Goal: Task Accomplishment & Management: Complete application form

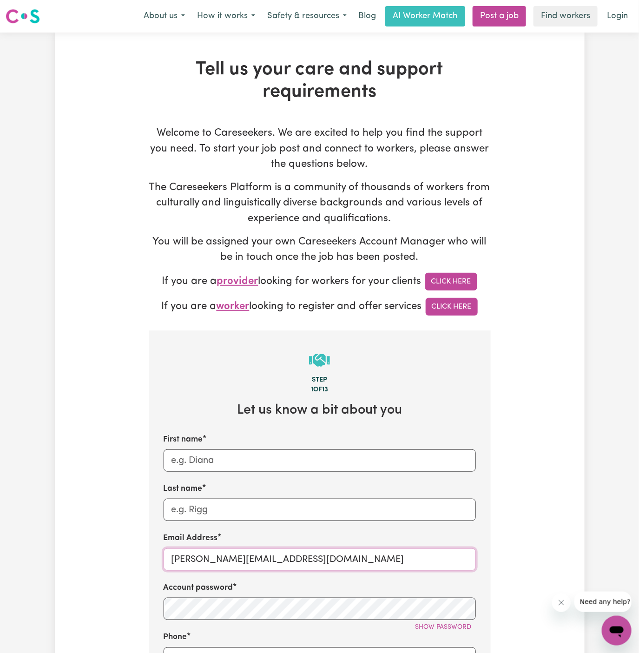
click at [193, 554] on input "[PERSON_NAME][EMAIL_ADDRESS][DOMAIN_NAME]" at bounding box center [320, 559] width 312 height 22
drag, startPoint x: 193, startPoint y: 555, endPoint x: 381, endPoint y: 554, distance: 188.2
click at [381, 554] on input "[PERSON_NAME][EMAIL_ADDRESS][DOMAIN_NAME]" at bounding box center [320, 559] width 312 height 22
click at [324, 553] on input "[PERSON_NAME][EMAIL_ADDRESS][DOMAIN_NAME]" at bounding box center [320, 559] width 312 height 22
drag, startPoint x: 308, startPoint y: 555, endPoint x: 191, endPoint y: 555, distance: 116.6
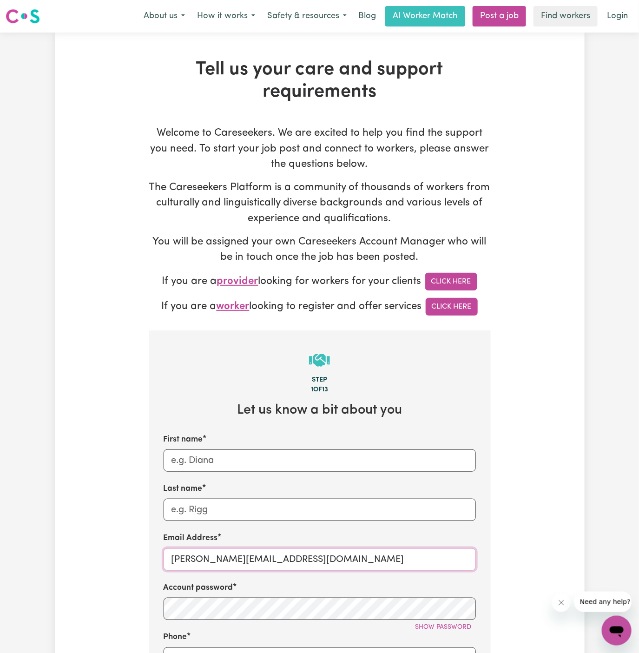
click at [191, 555] on input "[PERSON_NAME][EMAIL_ADDRESS][DOMAIN_NAME]" at bounding box center [320, 559] width 312 height 22
click at [290, 558] on input "[PERSON_NAME][EMAIL_ADDRESS][DOMAIN_NAME]" at bounding box center [320, 559] width 312 height 22
paste input "Kellyville1"
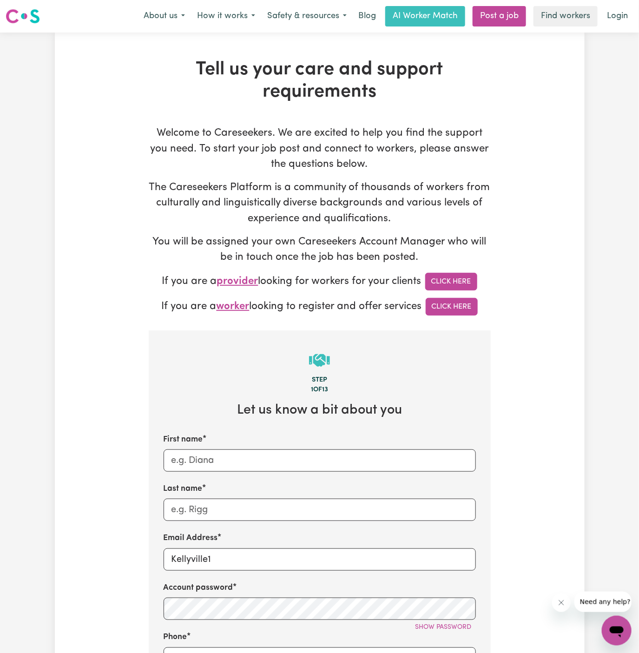
click at [278, 545] on div "Email Address [GEOGRAPHIC_DATA]" at bounding box center [320, 551] width 312 height 38
click at [271, 564] on input "Kellyville1" at bounding box center [320, 559] width 312 height 22
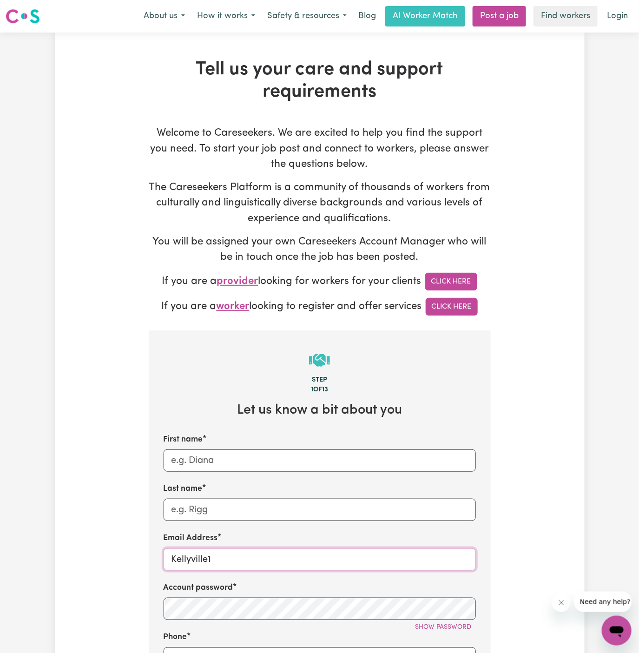
paste input "[EMAIL_ADDRESS][DOMAIN_NAME]"
click at [349, 557] on input "[EMAIL_ADDRESS][DOMAIN_NAME]" at bounding box center [320, 559] width 312 height 22
type input "[EMAIL_ADDRESS][DOMAIN_NAME]"
click at [343, 454] on input "First name" at bounding box center [320, 460] width 312 height 22
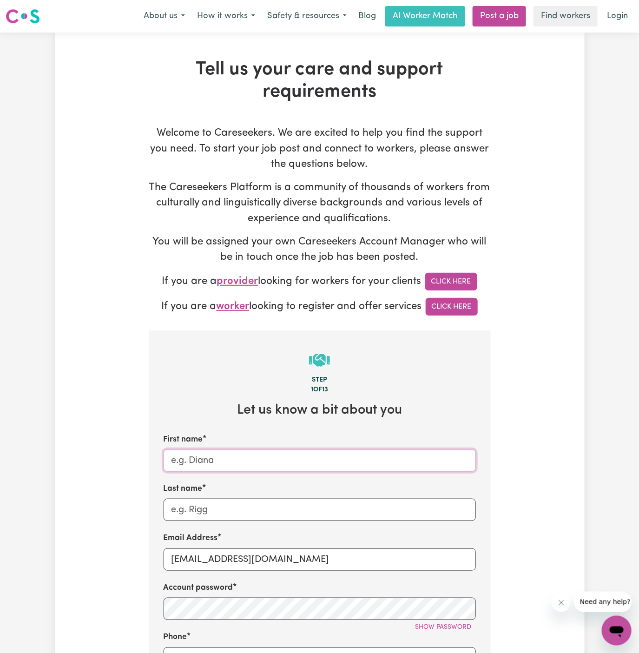
paste input "ClientKellyville"
click at [193, 458] on input "ClientKellyville" at bounding box center [320, 460] width 312 height 22
click at [195, 458] on input "Client [GEOGRAPHIC_DATA]" at bounding box center [320, 460] width 312 height 22
type input "Client [GEOGRAPHIC_DATA]"
click at [334, 499] on input "Last name" at bounding box center [320, 510] width 312 height 22
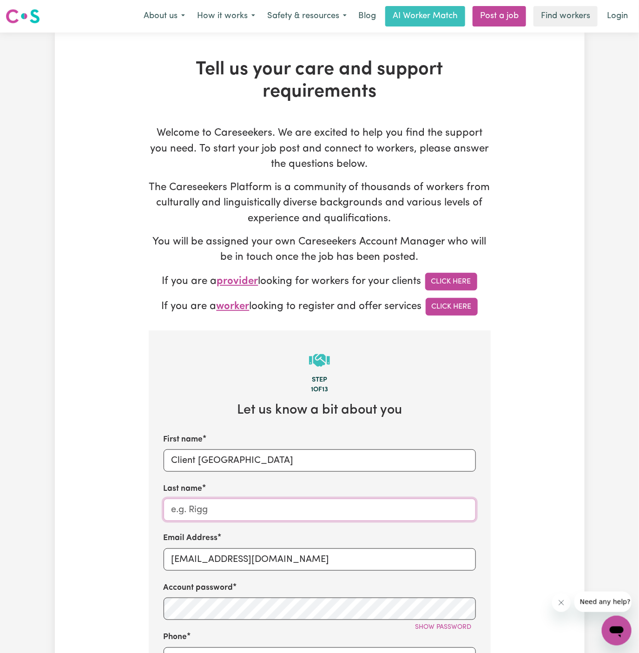
click at [334, 499] on input "Last name" at bounding box center [320, 510] width 312 height 22
paste input "Hands of Care"
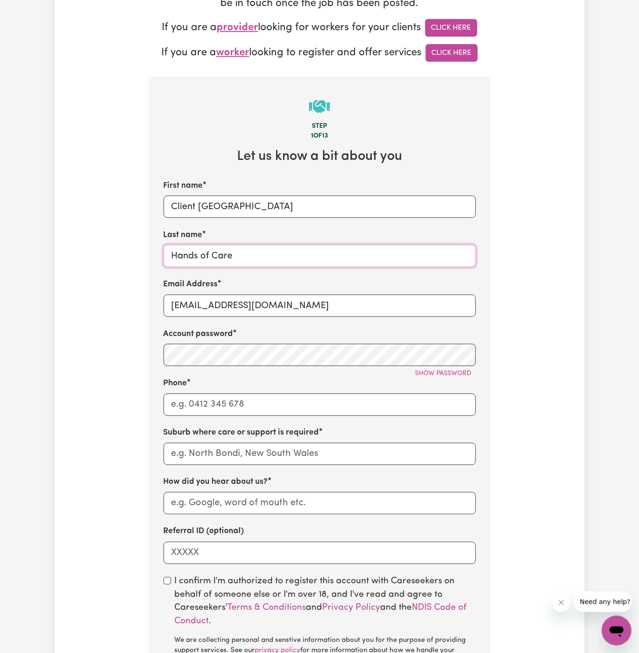
type input "Hands of Care"
click at [241, 395] on input "Phone" at bounding box center [320, 405] width 312 height 22
type input "1300765465"
type input "LEICHHARDT, [GEOGRAPHIC_DATA], 2040"
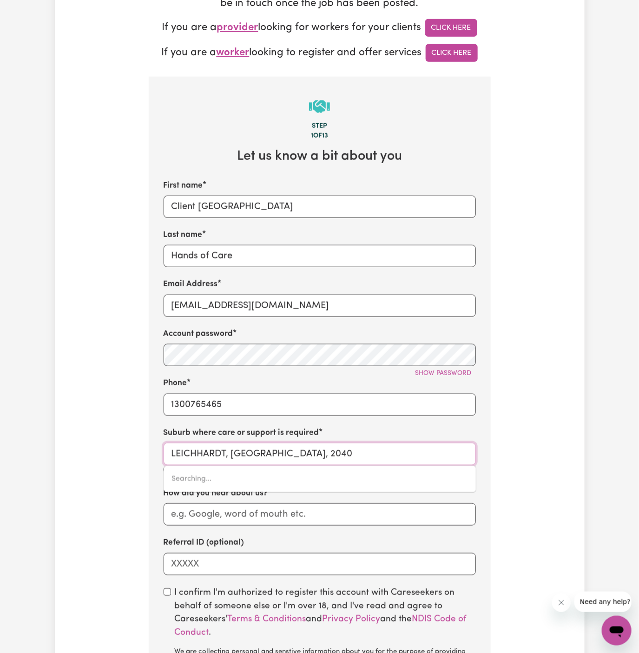
click at [247, 448] on input "LEICHHARDT, [GEOGRAPHIC_DATA], 2040" at bounding box center [320, 454] width 312 height 22
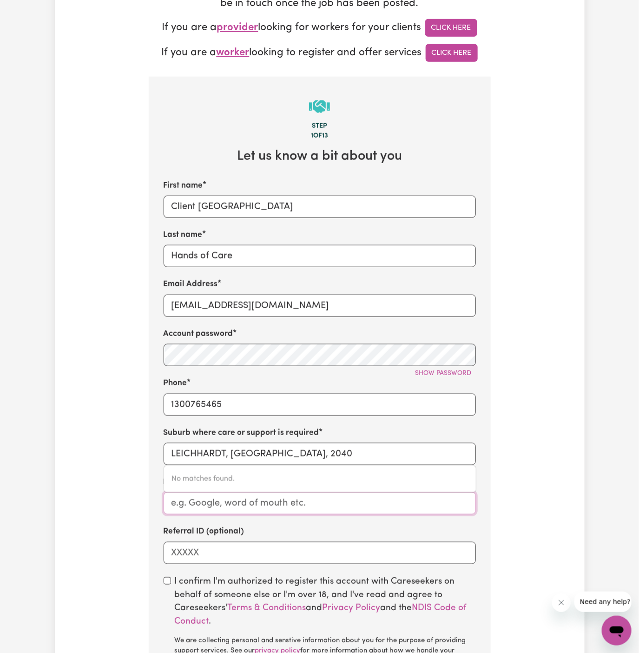
click at [230, 510] on input "How did you hear about us?" at bounding box center [320, 503] width 312 height 22
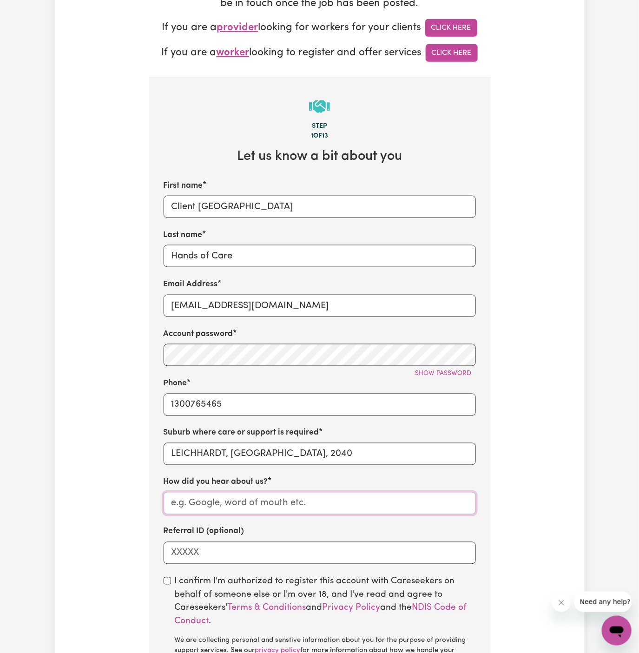
paste input "Hands of Care"
type input "Hands of Care"
click at [222, 448] on input "LEICHHARDT, [GEOGRAPHIC_DATA], 2040" at bounding box center [320, 454] width 312 height 22
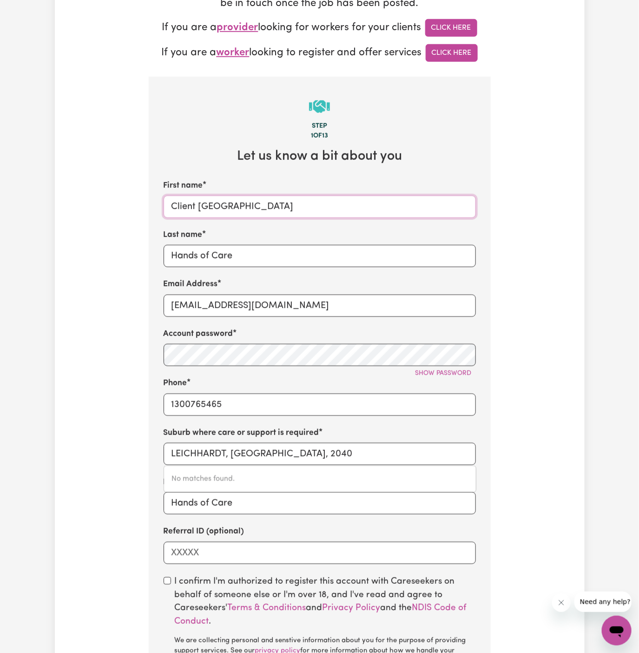
click at [217, 205] on input "Client [GEOGRAPHIC_DATA]" at bounding box center [320, 207] width 312 height 22
click at [236, 455] on input "LEICHHARDT, [GEOGRAPHIC_DATA], 2040" at bounding box center [320, 454] width 312 height 22
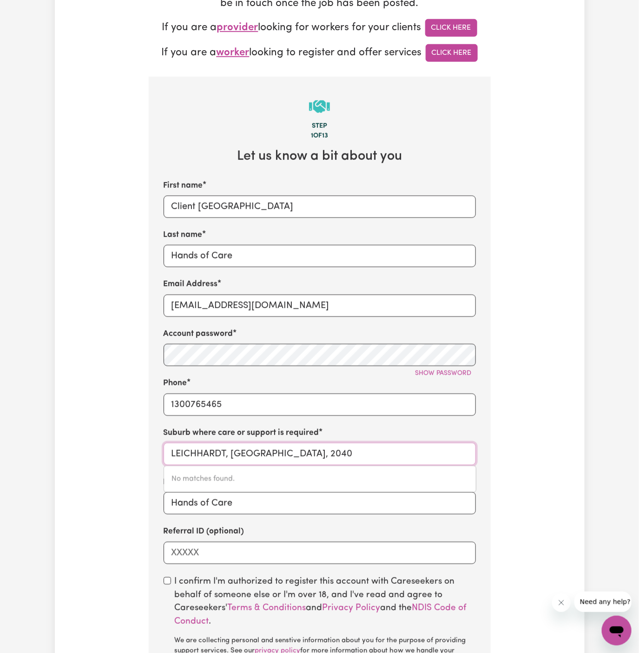
paste input "[GEOGRAPHIC_DATA]"
type input "[GEOGRAPHIC_DATA]"
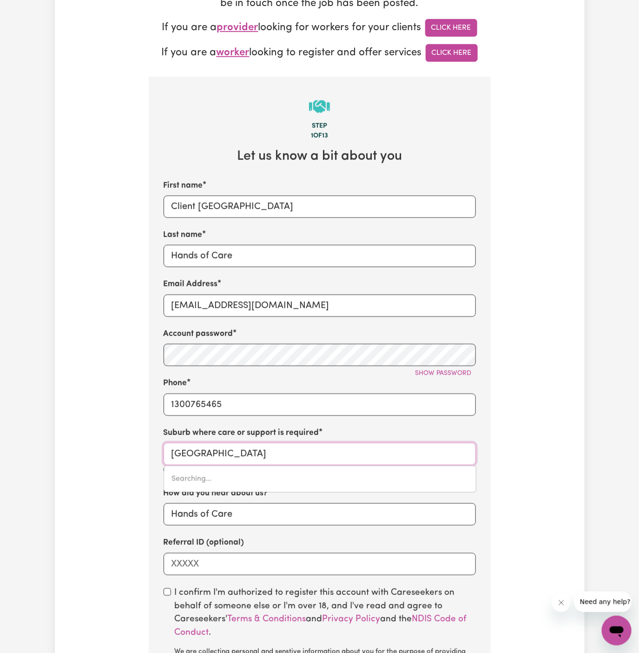
type input "[GEOGRAPHIC_DATA], [GEOGRAPHIC_DATA], 2155"
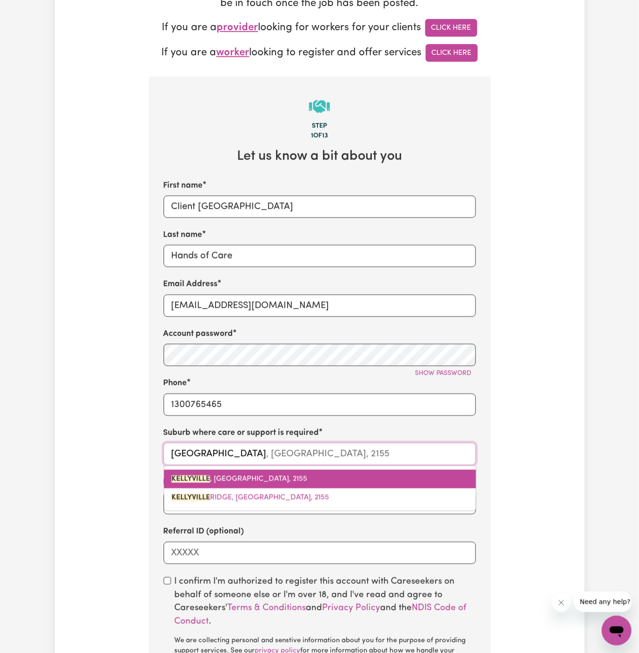
click at [255, 477] on span "[GEOGRAPHIC_DATA] , [GEOGRAPHIC_DATA], 2155" at bounding box center [239, 478] width 136 height 7
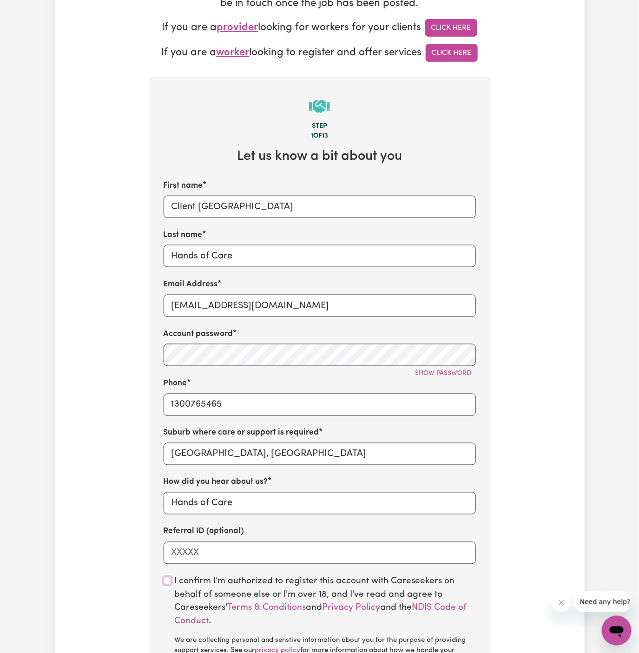
click at [167, 582] on input "checkbox" at bounding box center [167, 580] width 7 height 7
checkbox input "true"
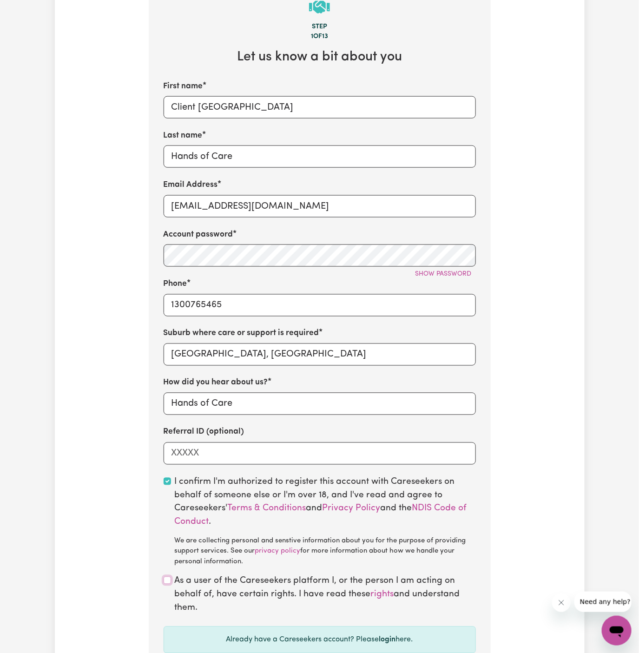
click at [169, 580] on input "checkbox" at bounding box center [167, 580] width 7 height 7
checkbox input "true"
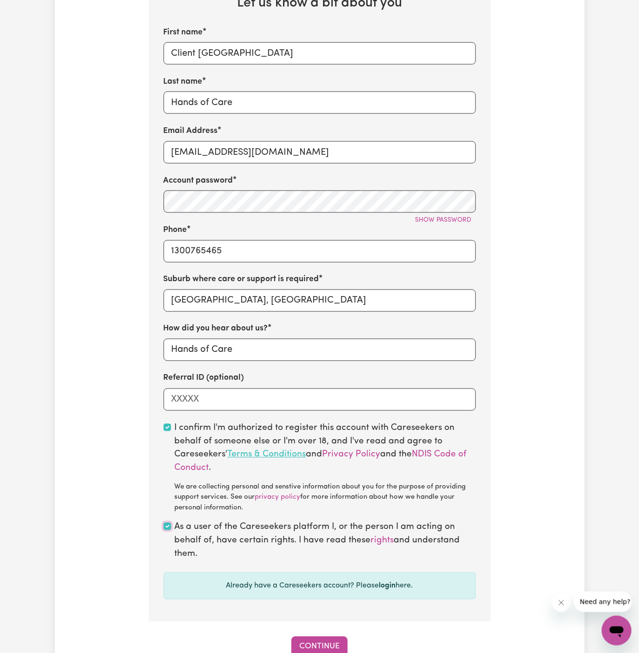
scroll to position [459, 0]
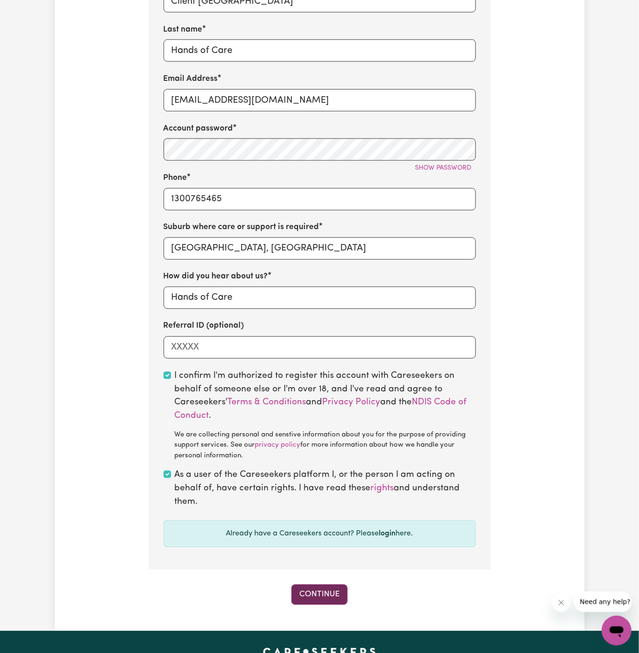
click at [330, 586] on button "Continue" at bounding box center [319, 594] width 56 height 20
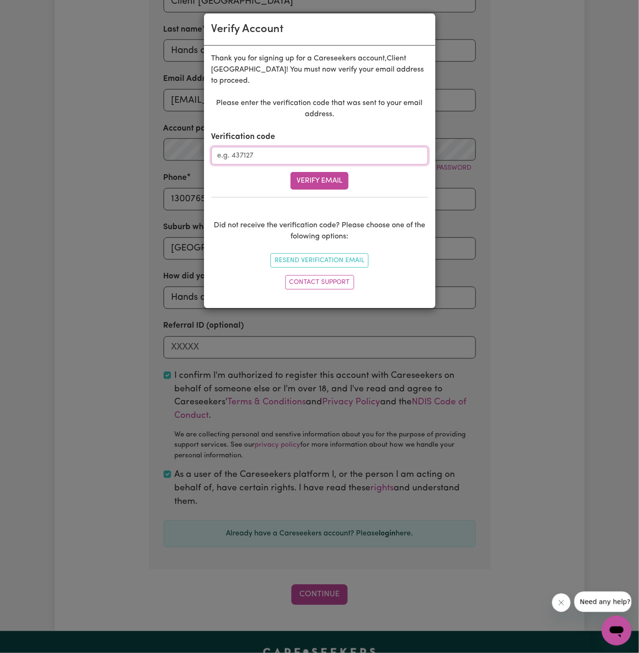
click at [294, 151] on input "Verification code" at bounding box center [319, 156] width 217 height 18
paste input "180376"
type input "180376"
click at [314, 159] on form "Verification code 180376 Verify Email" at bounding box center [319, 160] width 217 height 59
click at [329, 172] on button "Verify Email" at bounding box center [319, 181] width 58 height 18
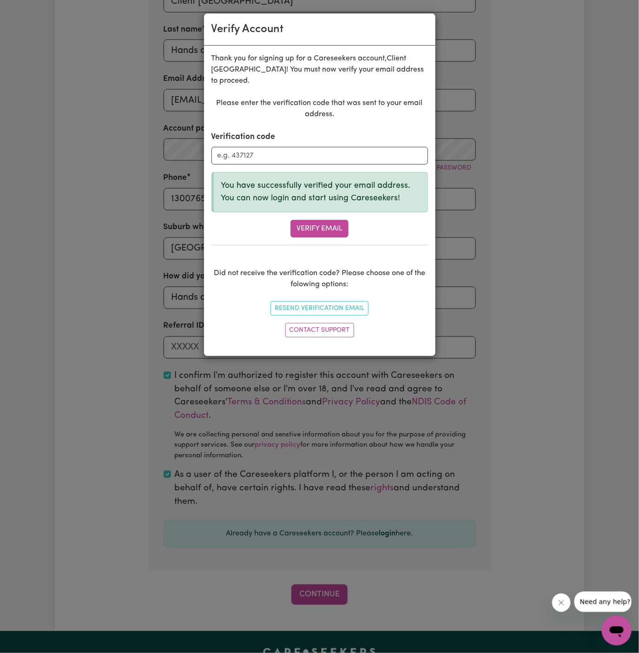
scroll to position [321, 0]
